Goal: Task Accomplishment & Management: Manage account settings

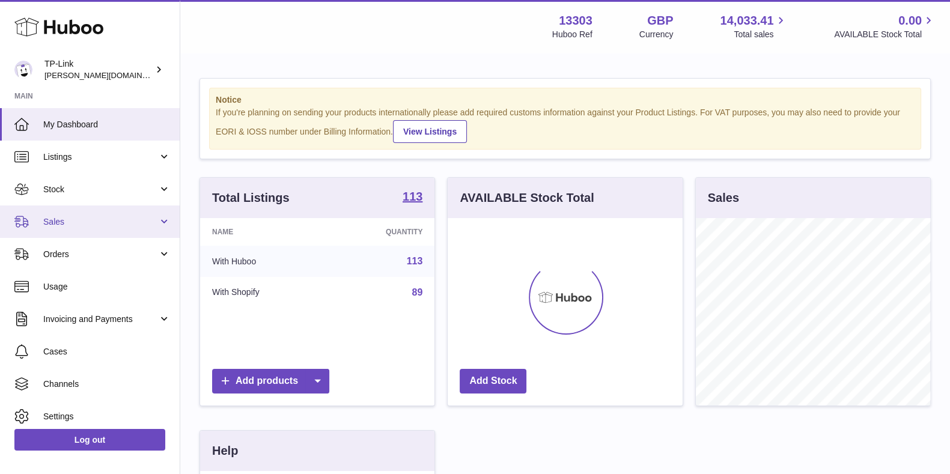
scroll to position [187, 234]
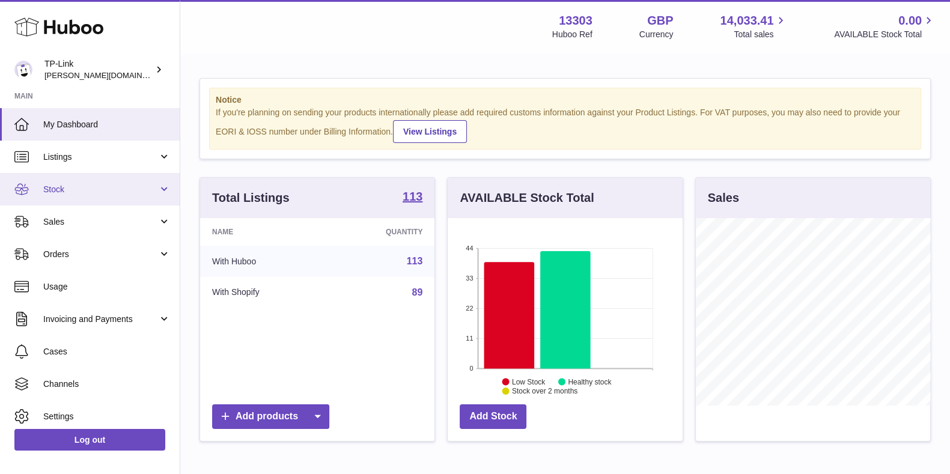
click at [85, 187] on span "Stock" at bounding box center [100, 189] width 115 height 11
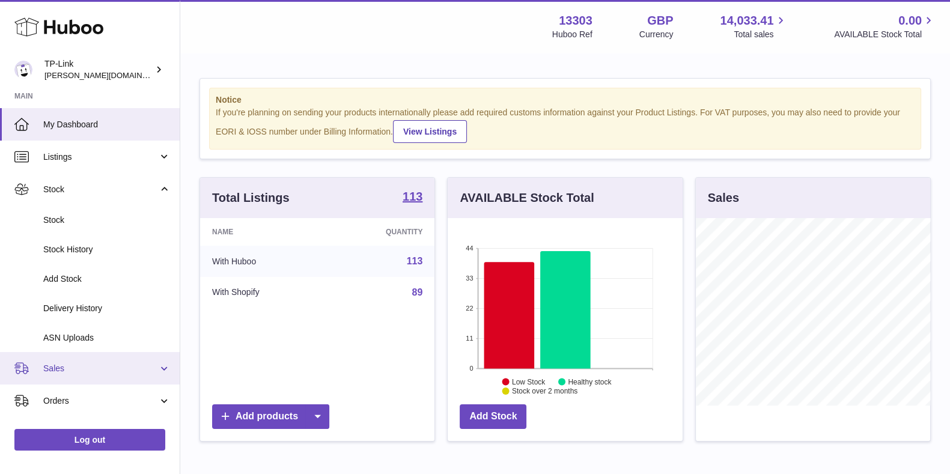
click at [87, 367] on span "Sales" at bounding box center [100, 368] width 115 height 11
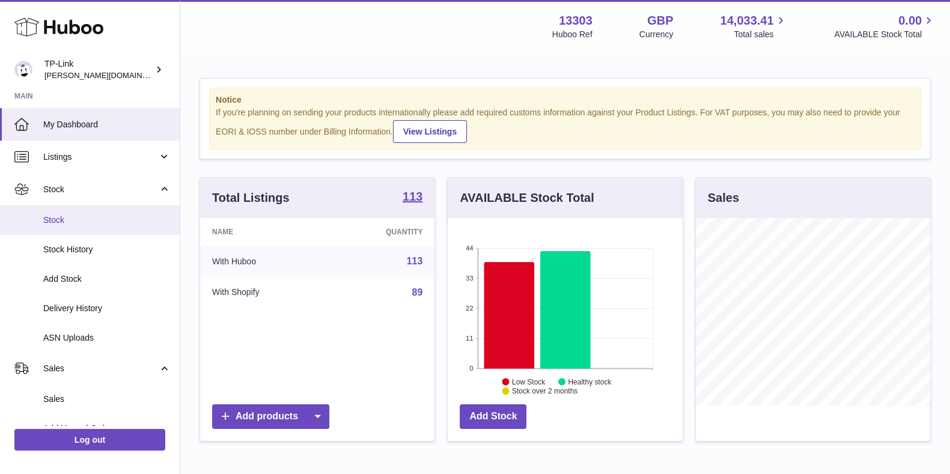
click at [96, 219] on span "Stock" at bounding box center [106, 219] width 127 height 11
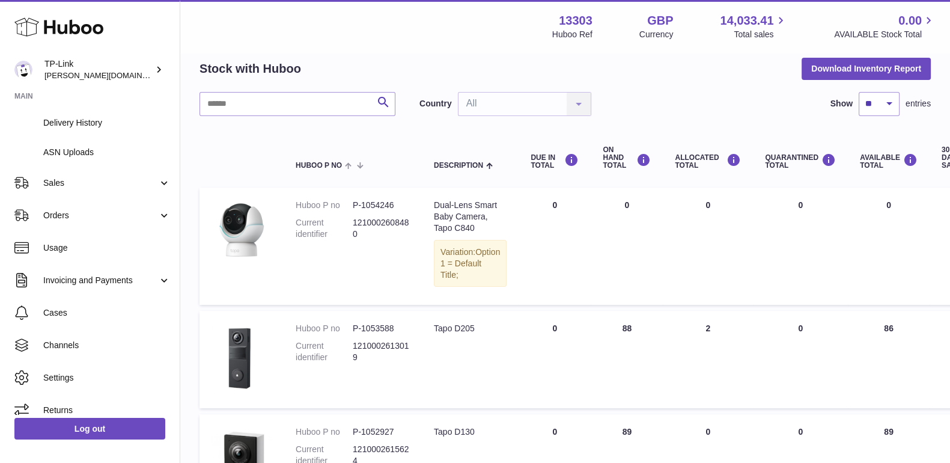
scroll to position [75, 0]
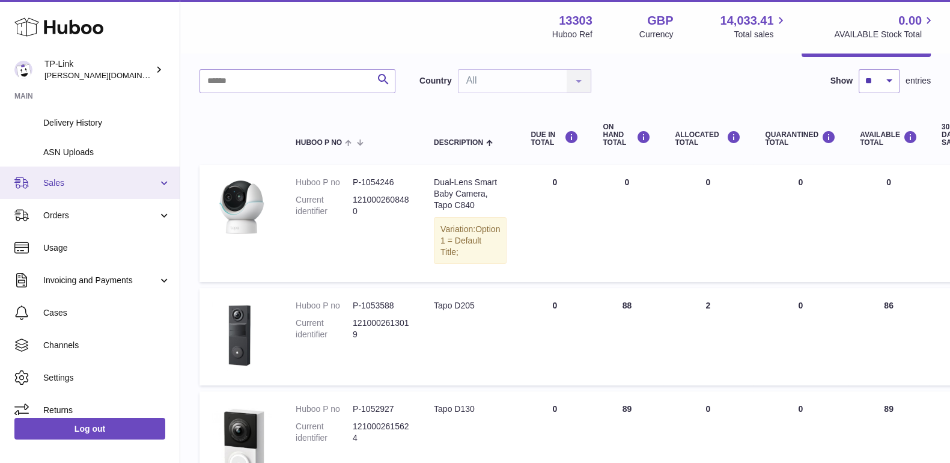
click at [106, 181] on span "Sales" at bounding box center [100, 182] width 115 height 11
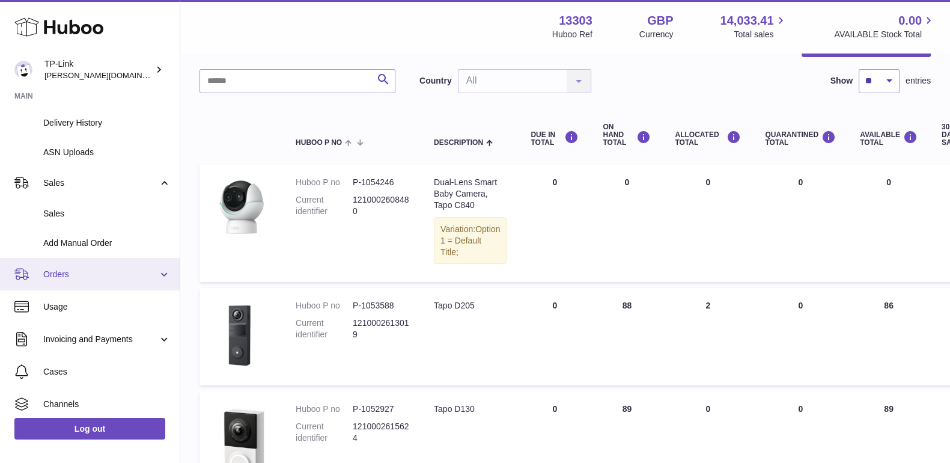
click at [102, 278] on span "Orders" at bounding box center [100, 274] width 115 height 11
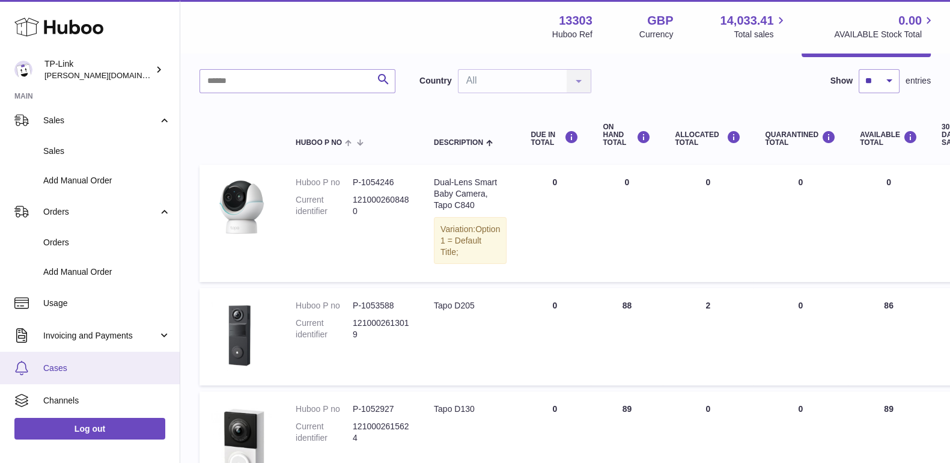
scroll to position [303, 0]
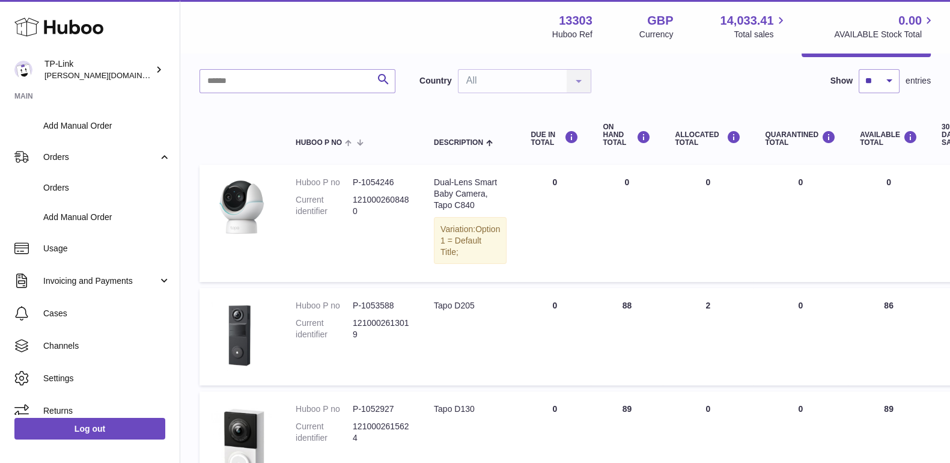
drag, startPoint x: 772, startPoint y: 112, endPoint x: 612, endPoint y: 114, distance: 159.8
click at [772, 112] on th "QUARANTINED Total" at bounding box center [800, 135] width 95 height 48
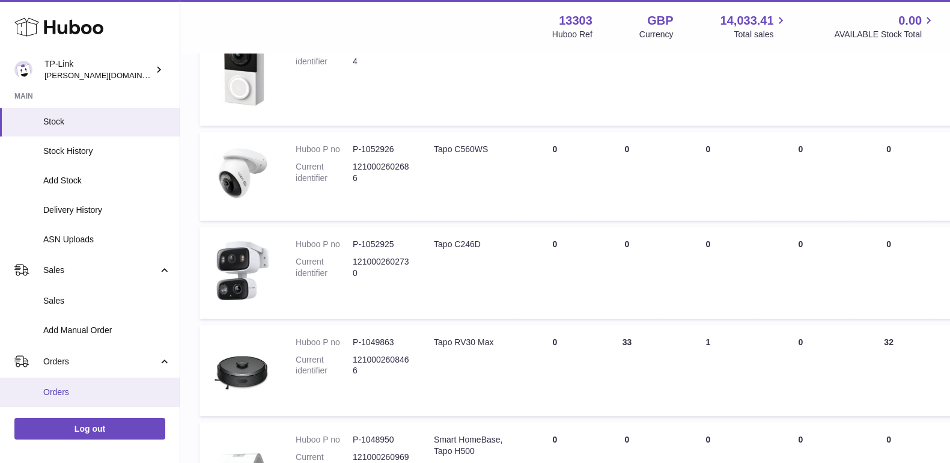
scroll to position [78, 0]
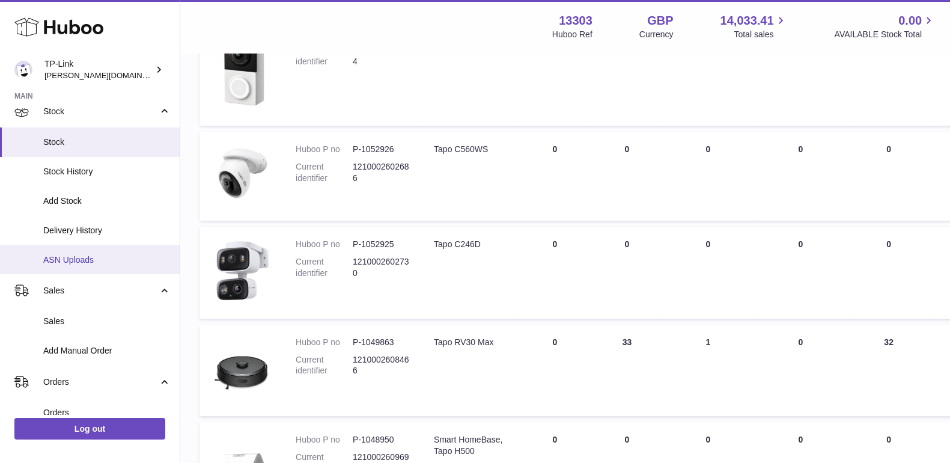
click at [87, 267] on link "ASN Uploads" at bounding box center [90, 259] width 180 height 29
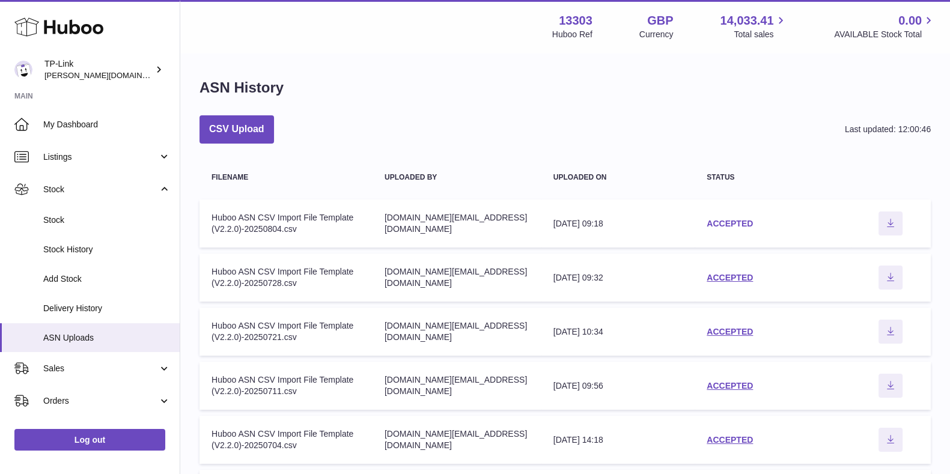
click at [735, 223] on link "ACCEPTED" at bounding box center [730, 224] width 46 height 10
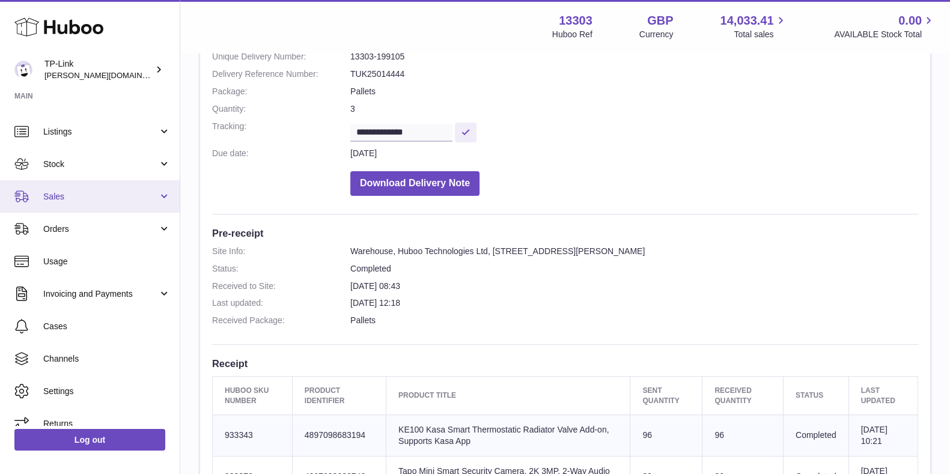
scroll to position [39, 0]
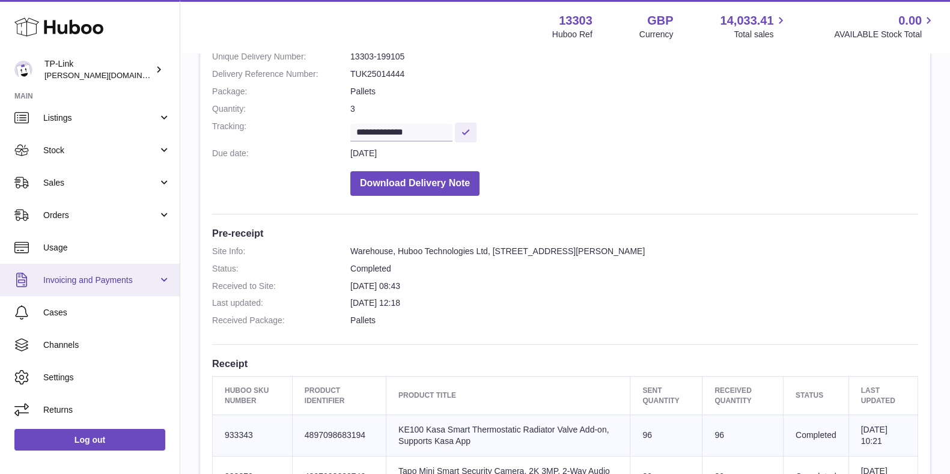
click at [107, 268] on link "Invoicing and Payments" at bounding box center [90, 280] width 180 height 32
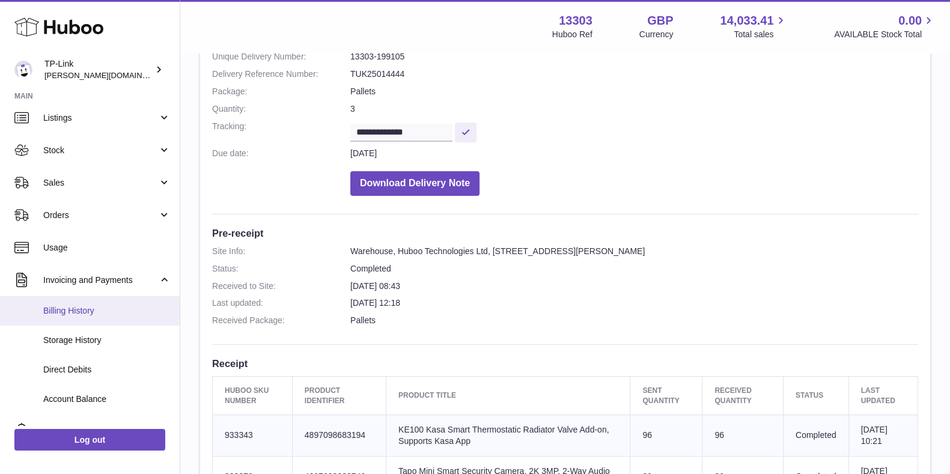
click at [93, 309] on span "Billing History" at bounding box center [106, 310] width 127 height 11
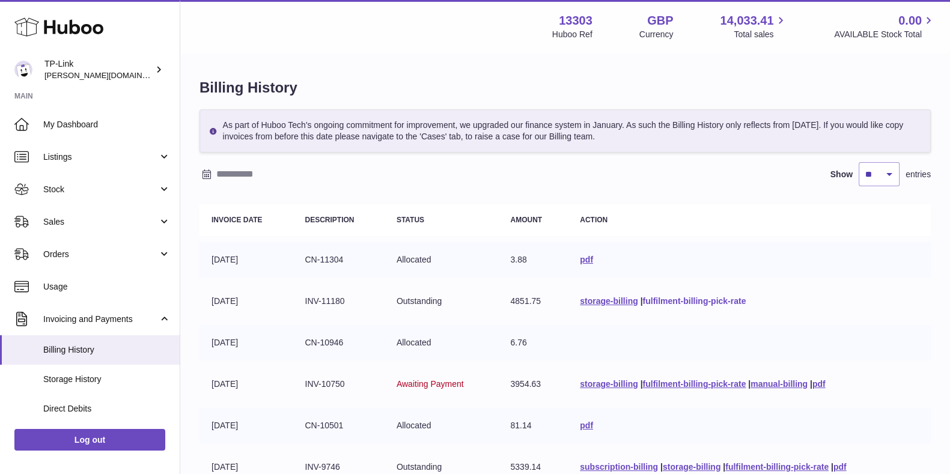
click at [697, 303] on link "fulfilment-billing-pick-rate" at bounding box center [693, 301] width 103 height 10
click at [826, 226] on th "Action" at bounding box center [749, 220] width 363 height 32
click at [94, 229] on link "Sales" at bounding box center [90, 221] width 180 height 32
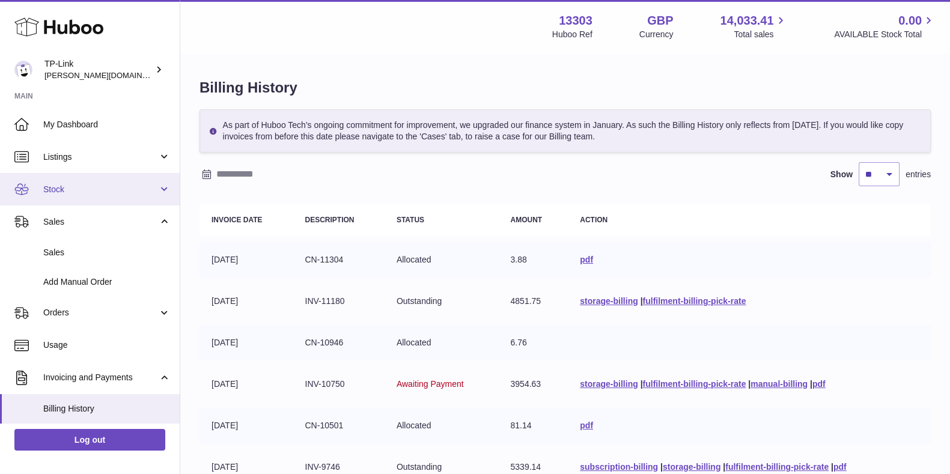
click at [84, 190] on span "Stock" at bounding box center [100, 189] width 115 height 11
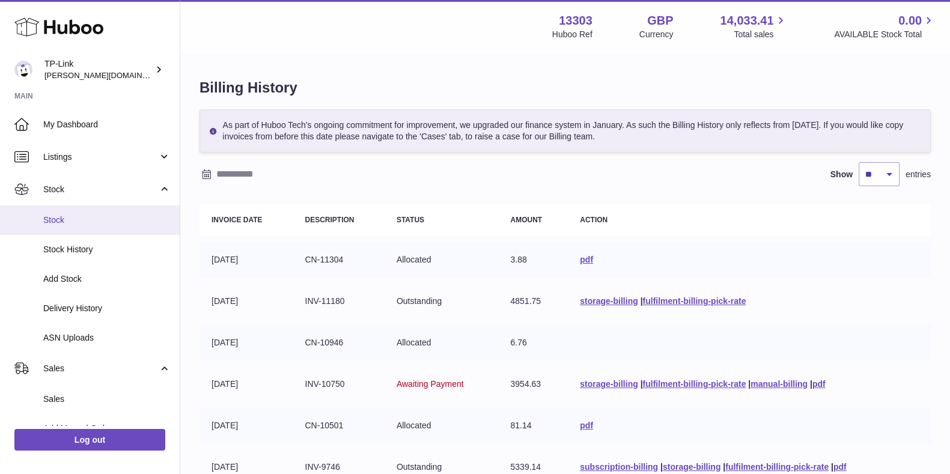
click at [87, 219] on span "Stock" at bounding box center [106, 219] width 127 height 11
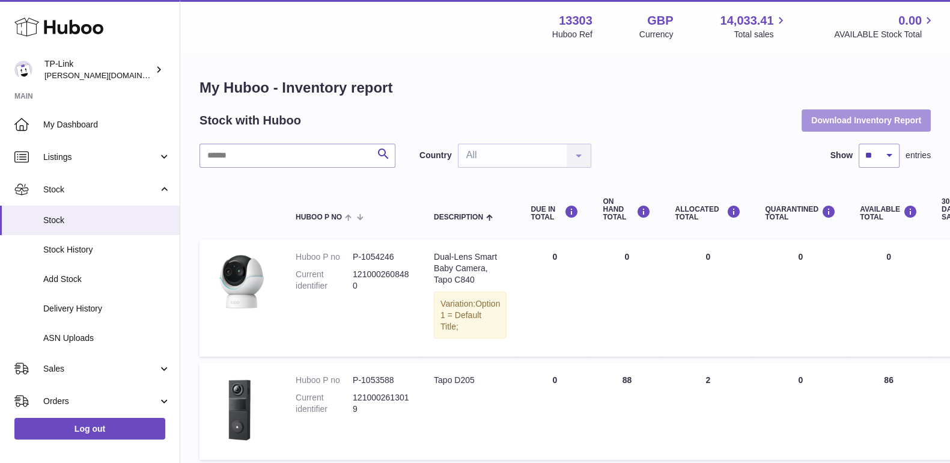
click at [851, 125] on button "Download Inventory Report" at bounding box center [865, 120] width 129 height 22
click at [658, 145] on div "Search Country All All No elements found. Consider changing the search query. L…" at bounding box center [564, 156] width 731 height 24
click at [755, 165] on div "Search Country All All No elements found. Consider changing the search query. L…" at bounding box center [564, 156] width 731 height 24
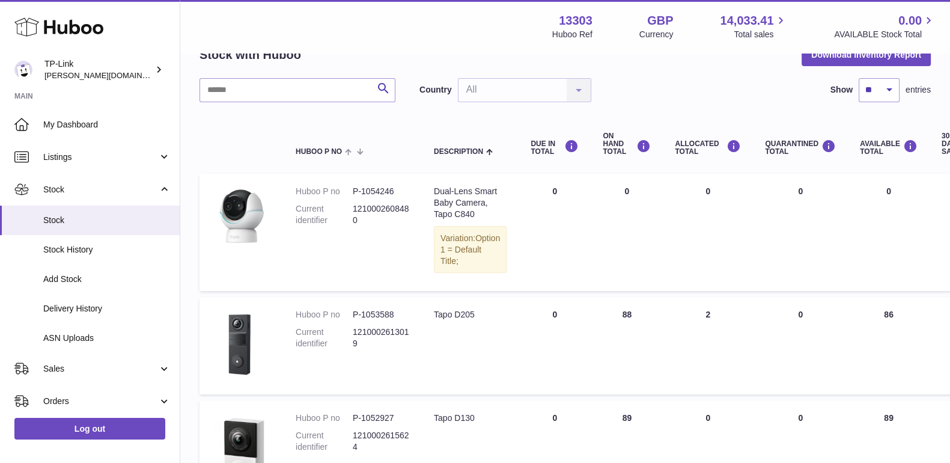
scroll to position [150, 0]
